Goal: Information Seeking & Learning: Check status

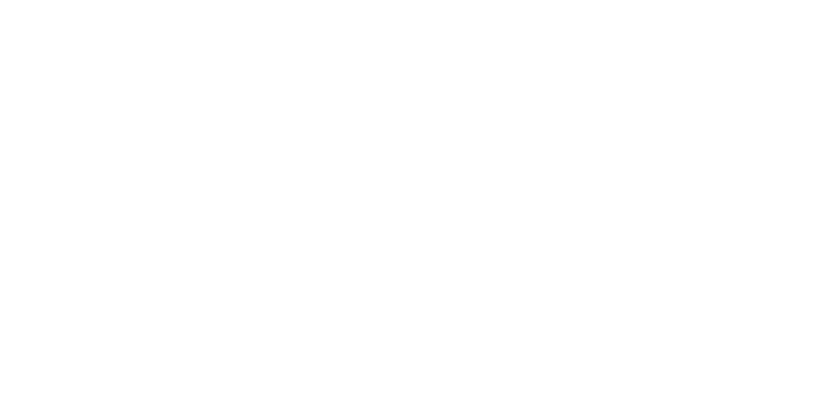
select select
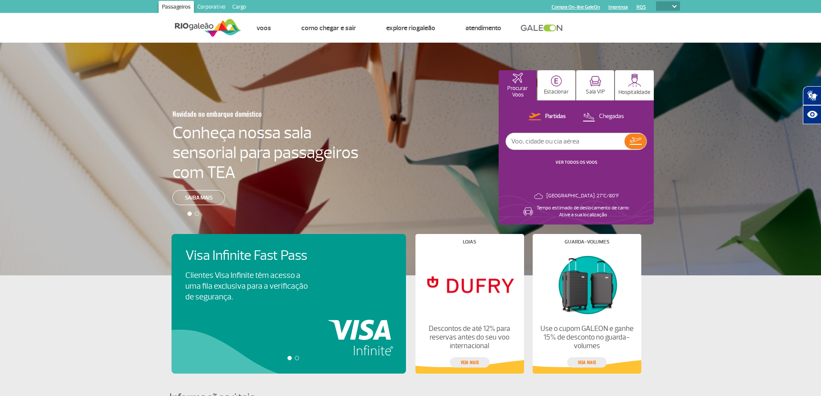
click at [565, 143] on input "text" at bounding box center [565, 141] width 118 height 16
click at [607, 115] on p "Chegadas" at bounding box center [611, 116] width 25 height 8
click at [586, 148] on input "text" at bounding box center [565, 141] width 118 height 16
type input "ar 1260"
click at [636, 140] on img at bounding box center [635, 141] width 12 height 12
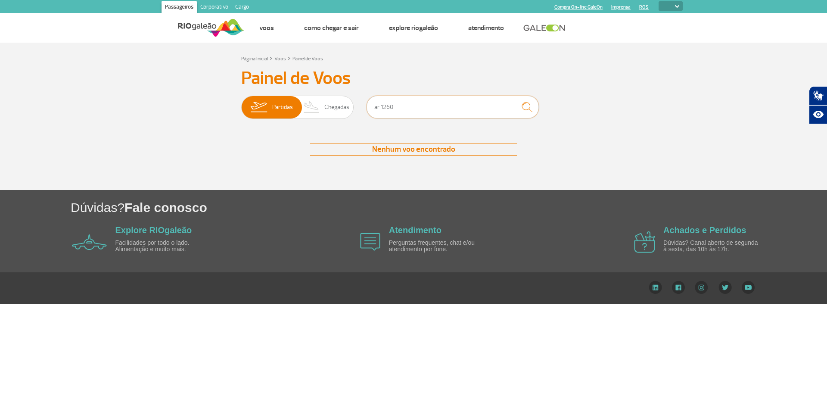
click at [428, 111] on input "ar 1260" at bounding box center [453, 107] width 172 height 23
click at [529, 103] on img "submit" at bounding box center [527, 107] width 19 height 18
click at [321, 103] on img at bounding box center [311, 107] width 25 height 22
click at [241, 103] on input "Partidas Chegadas" at bounding box center [241, 103] width 0 height 0
